Goal: Book appointment/travel/reservation

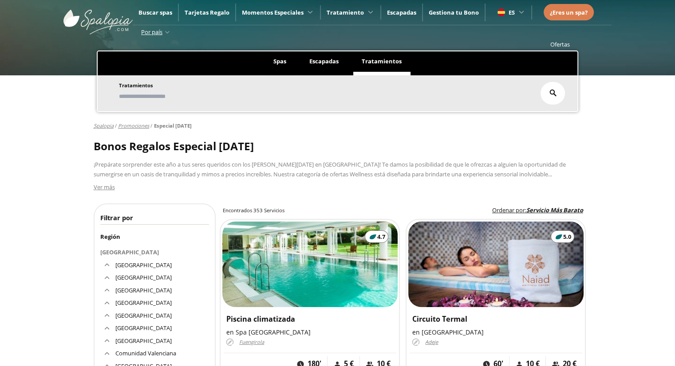
click at [279, 61] on span "Spas" at bounding box center [279, 61] width 13 height 8
click at [323, 63] on span "Escapadas" at bounding box center [323, 61] width 29 height 8
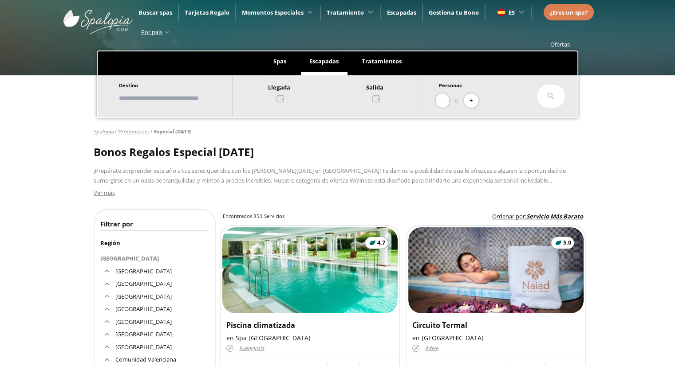
click at [284, 104] on div "Llegada Salida" at bounding box center [326, 96] width 189 height 40
click at [285, 99] on div at bounding box center [326, 92] width 188 height 21
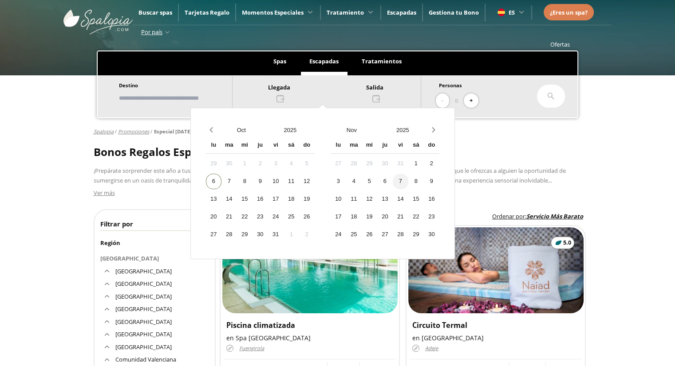
click at [408, 183] on div "7" at bounding box center [401, 182] width 16 height 16
click at [346, 202] on div "10" at bounding box center [338, 200] width 16 height 16
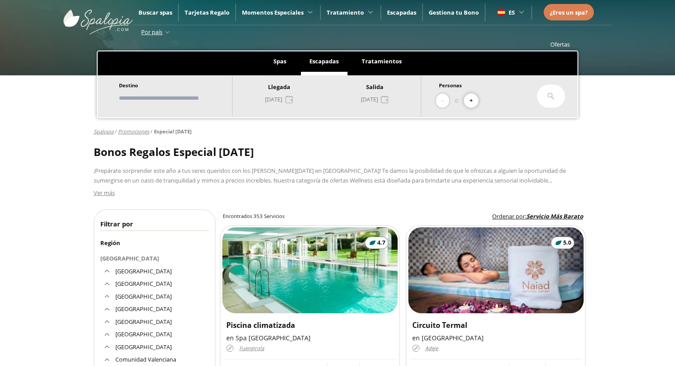
click at [478, 97] on button "+" at bounding box center [470, 101] width 15 height 15
click at [441, 98] on button "-" at bounding box center [442, 101] width 13 height 15
click at [550, 97] on icon at bounding box center [550, 96] width 7 height 7
click at [206, 100] on input "text" at bounding box center [171, 98] width 110 height 16
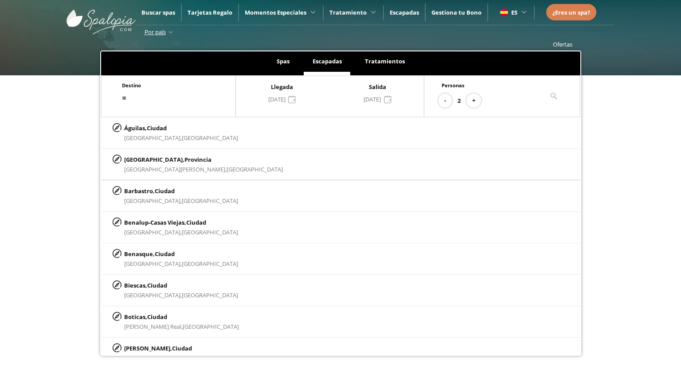
click at [185, 160] on p "[GEOGRAPHIC_DATA], Provincia" at bounding box center [203, 160] width 159 height 10
type input "********"
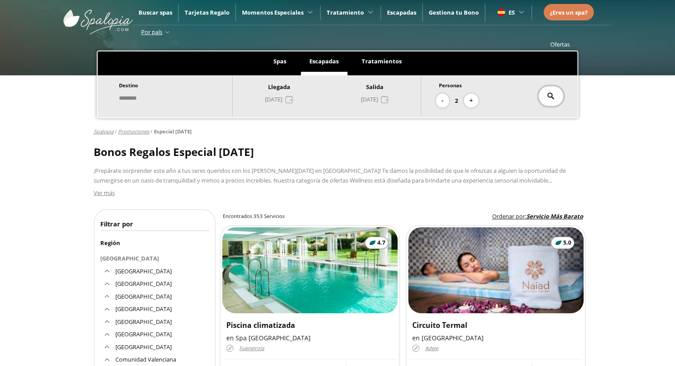
click at [542, 93] on div at bounding box center [551, 96] width 28 height 23
